Goal: Task Accomplishment & Management: Complete application form

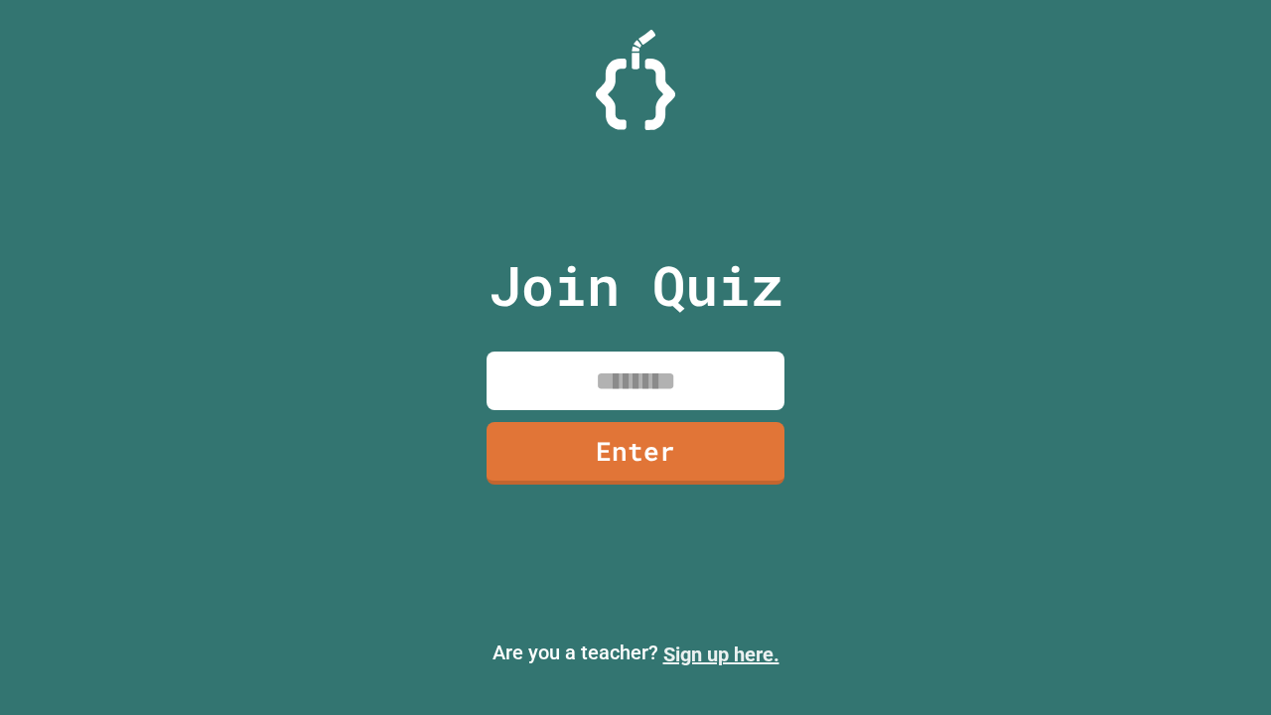
click at [721, 654] on link "Sign up here." at bounding box center [721, 655] width 116 height 24
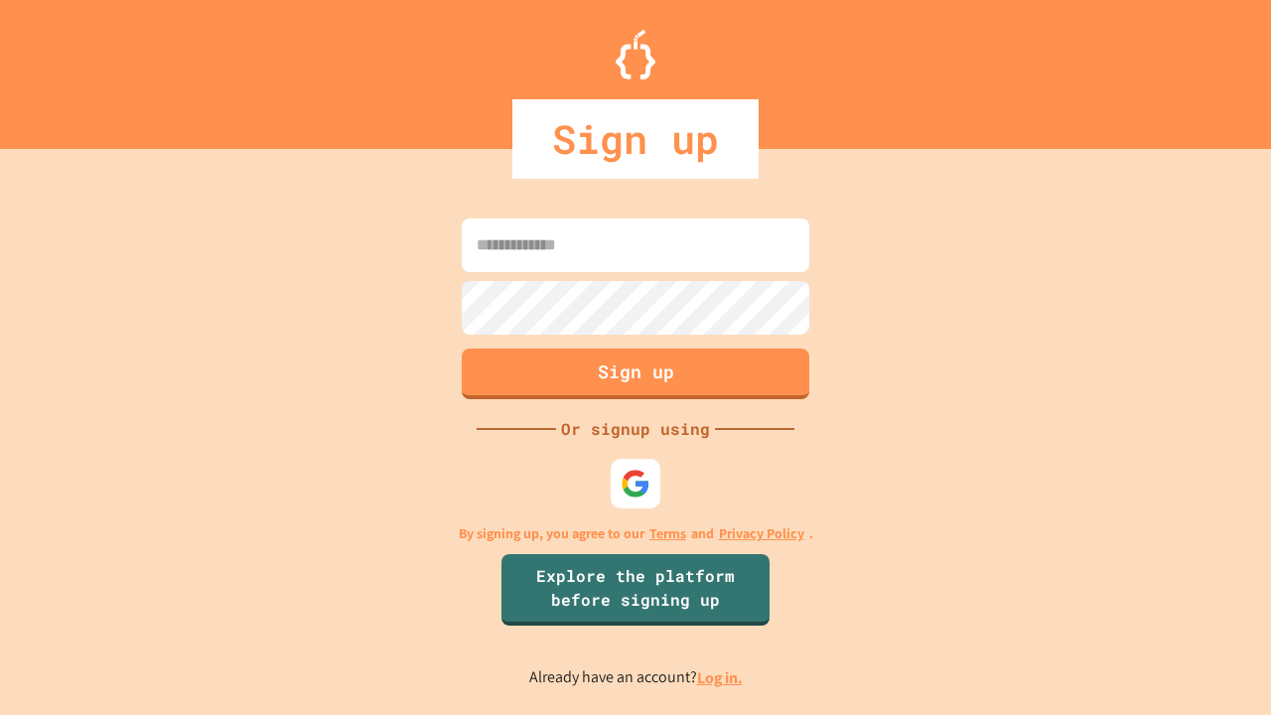
click at [721, 677] on link "Log in." at bounding box center [720, 677] width 46 height 21
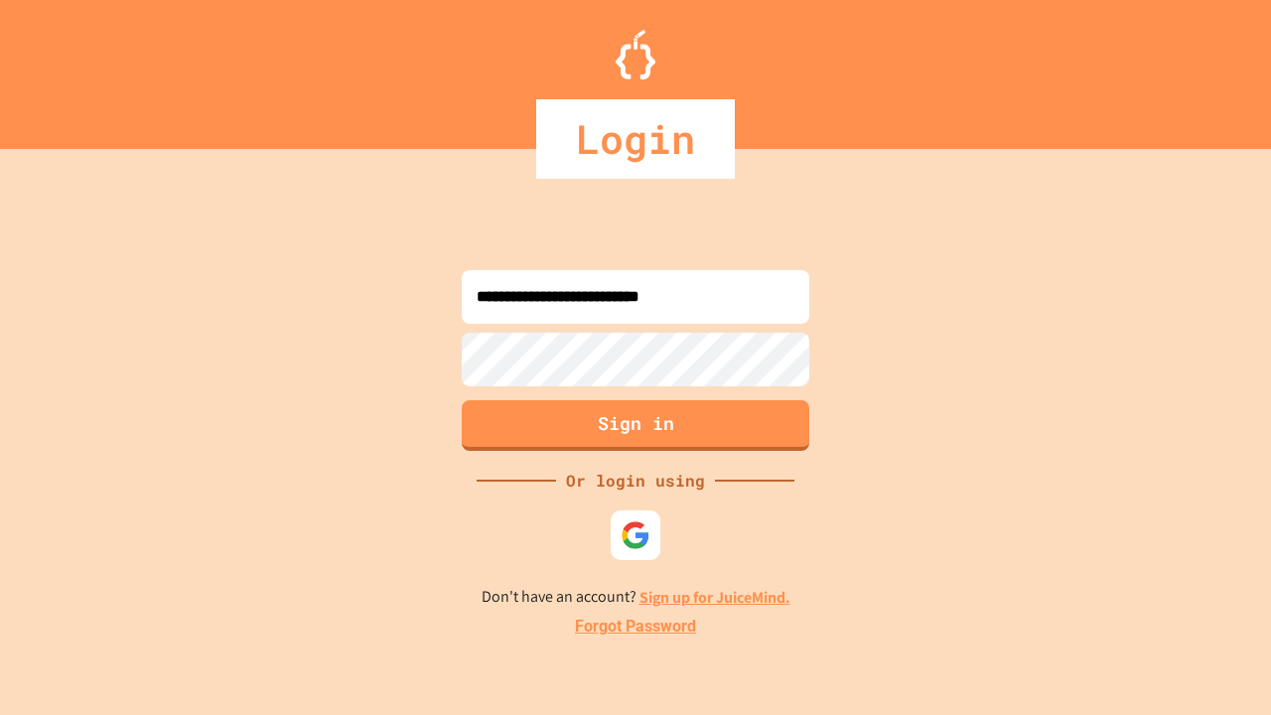
type input "**********"
